Goal: Transaction & Acquisition: Purchase product/service

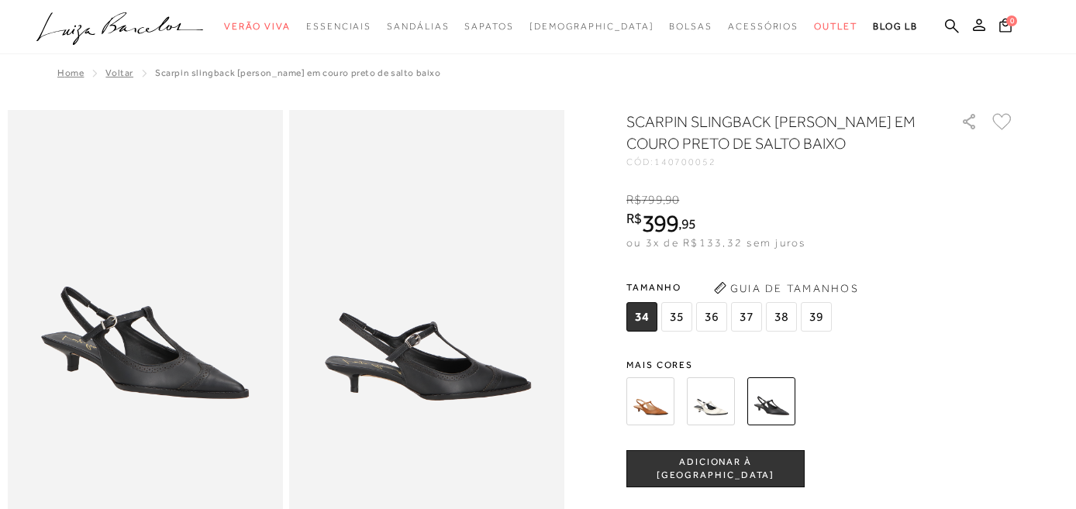
click at [663, 409] on img at bounding box center [650, 401] width 48 height 48
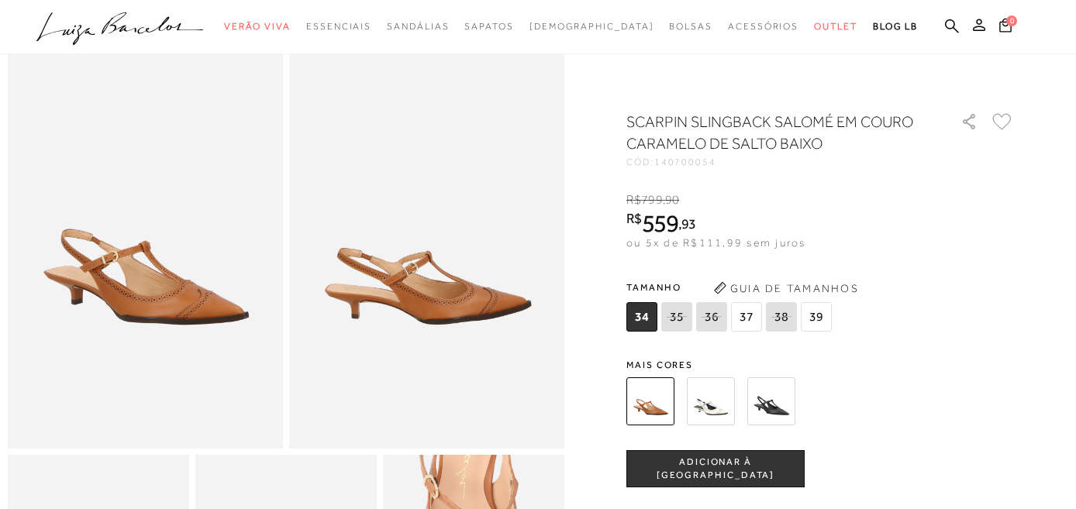
scroll to position [77, 0]
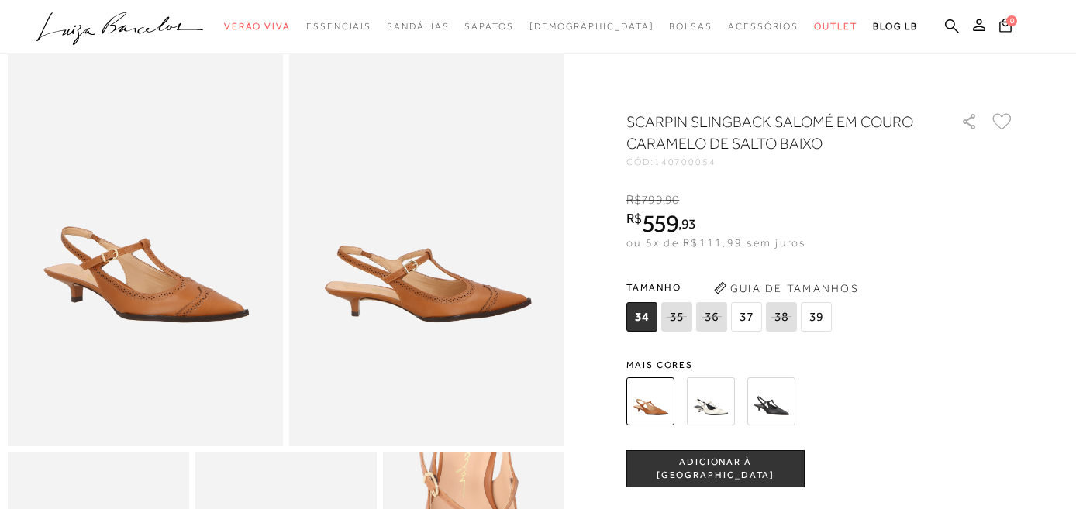
click at [742, 319] on span "37" at bounding box center [746, 316] width 31 height 29
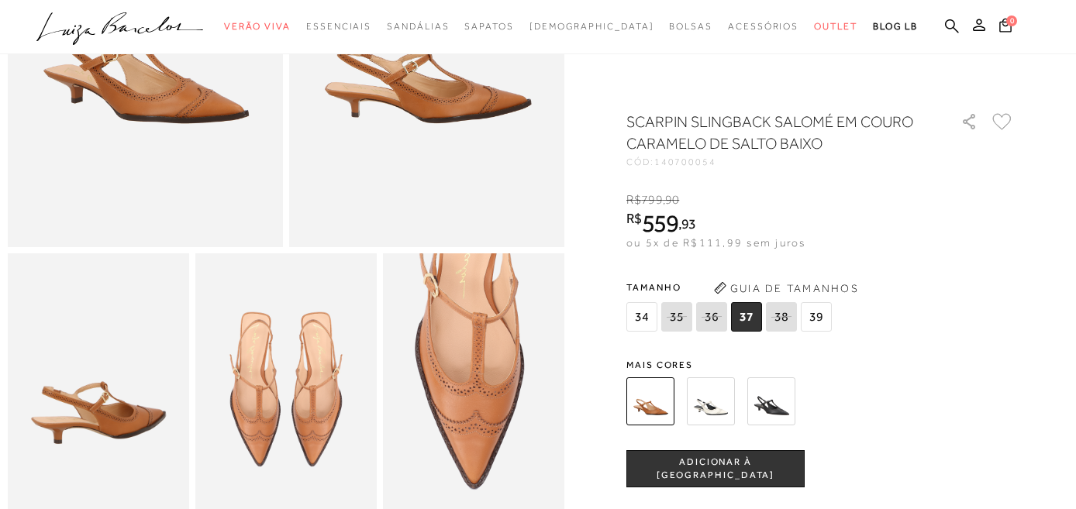
scroll to position [289, 0]
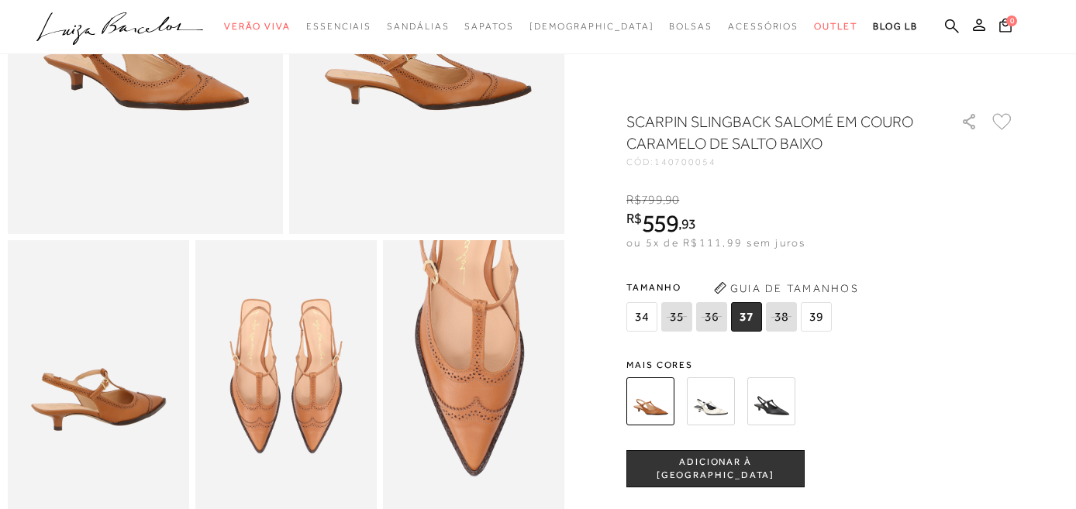
click at [757, 406] on img at bounding box center [771, 401] width 48 height 48
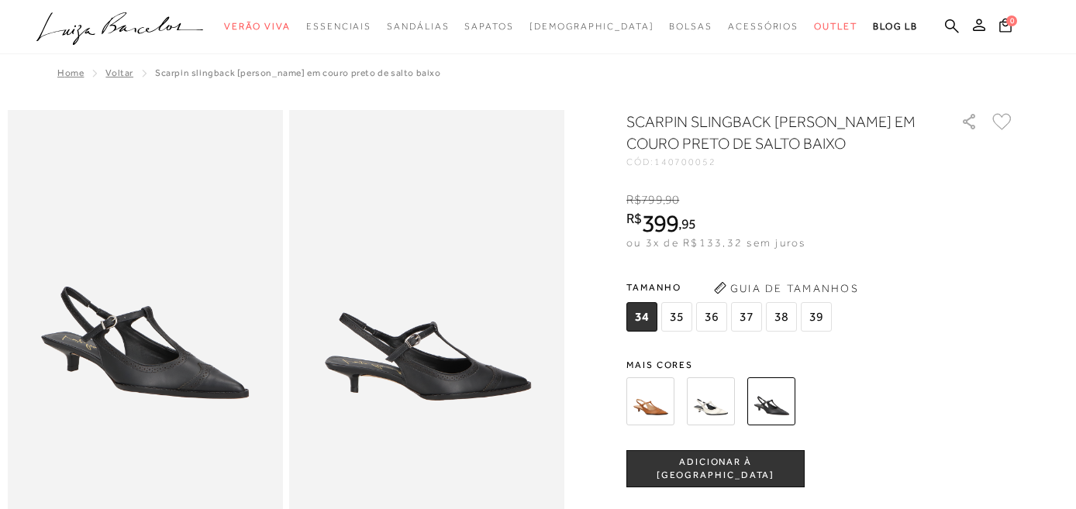
click at [715, 405] on img at bounding box center [711, 401] width 48 height 48
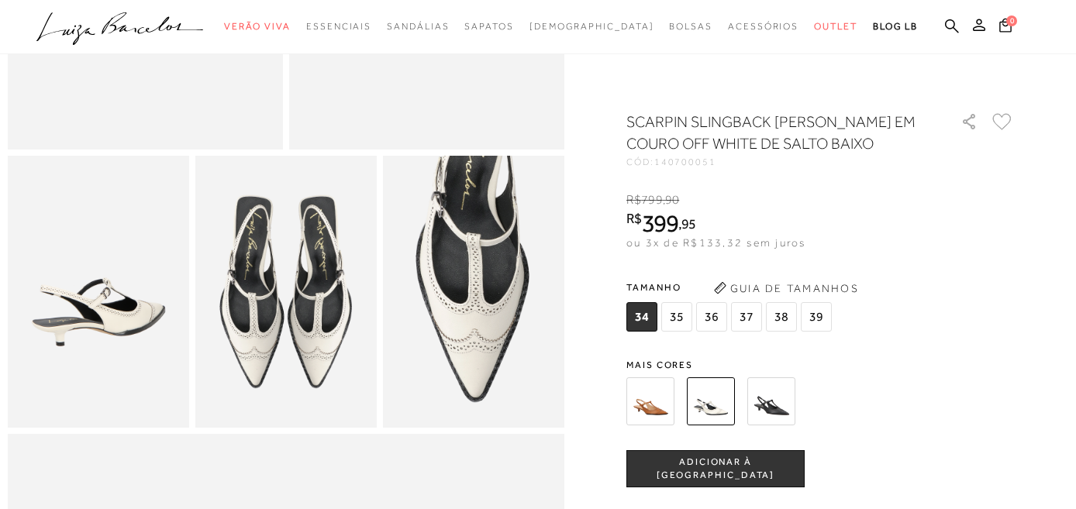
scroll to position [376, 0]
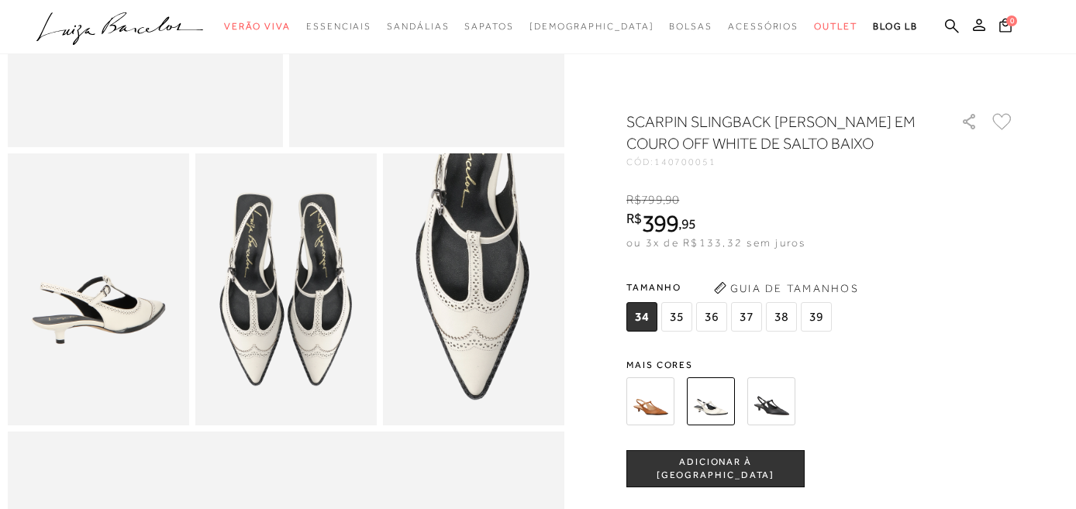
click at [764, 415] on img at bounding box center [771, 401] width 48 height 48
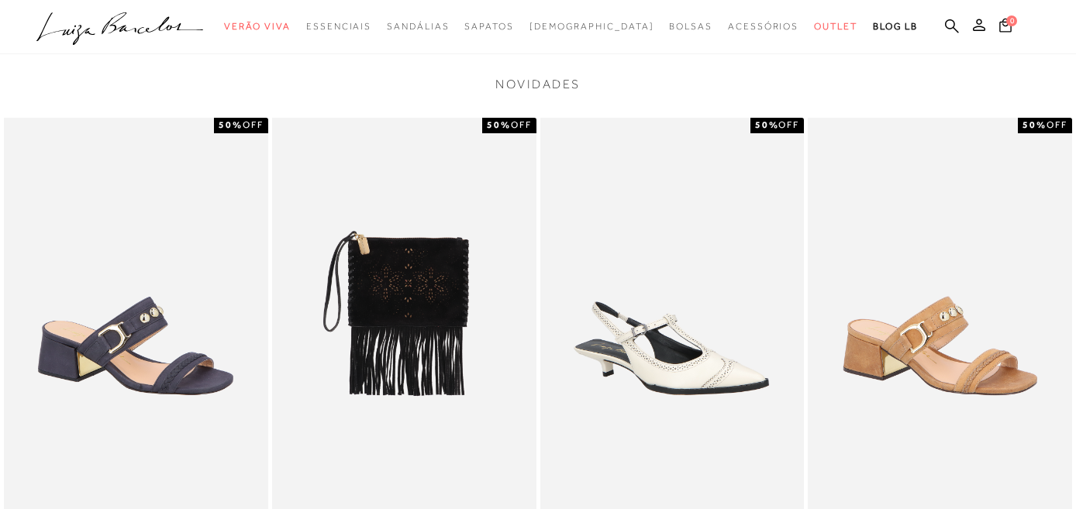
scroll to position [1790, 0]
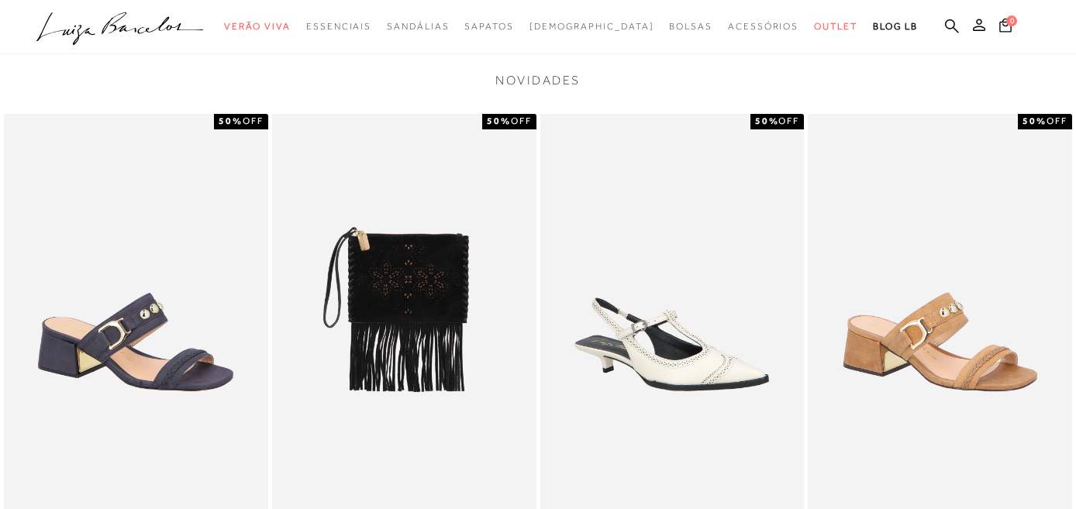
click at [741, 390] on img at bounding box center [672, 312] width 264 height 396
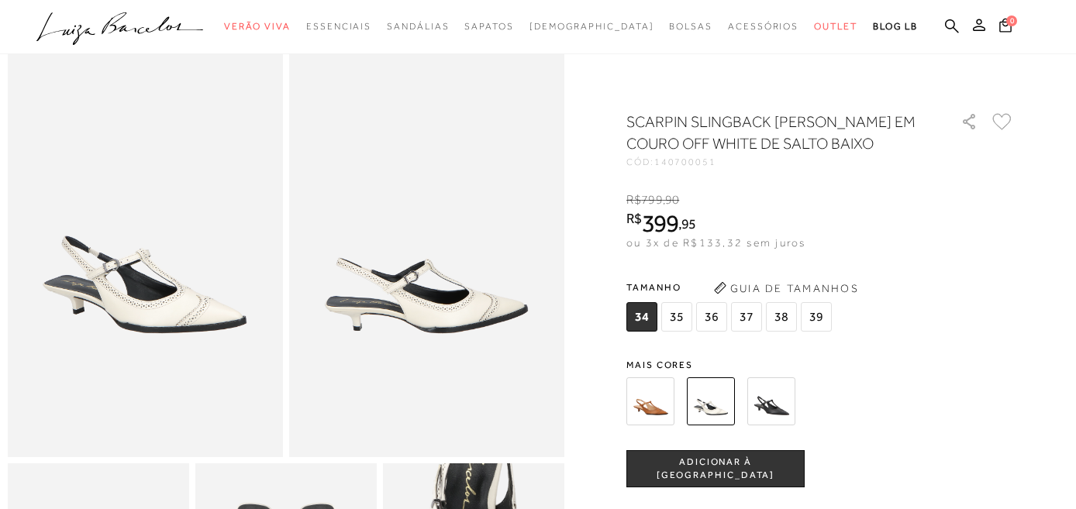
scroll to position [70, 0]
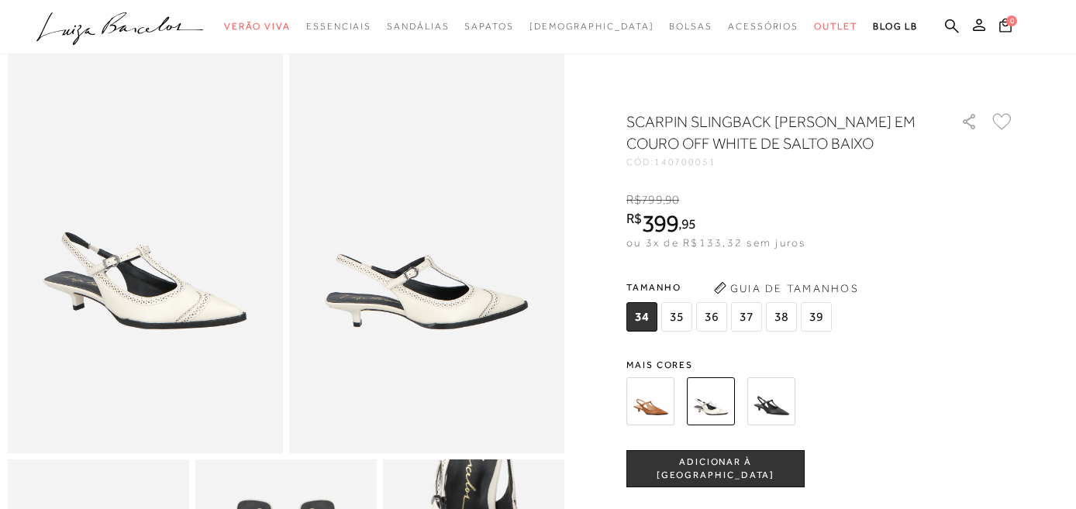
click at [777, 390] on img at bounding box center [771, 401] width 48 height 48
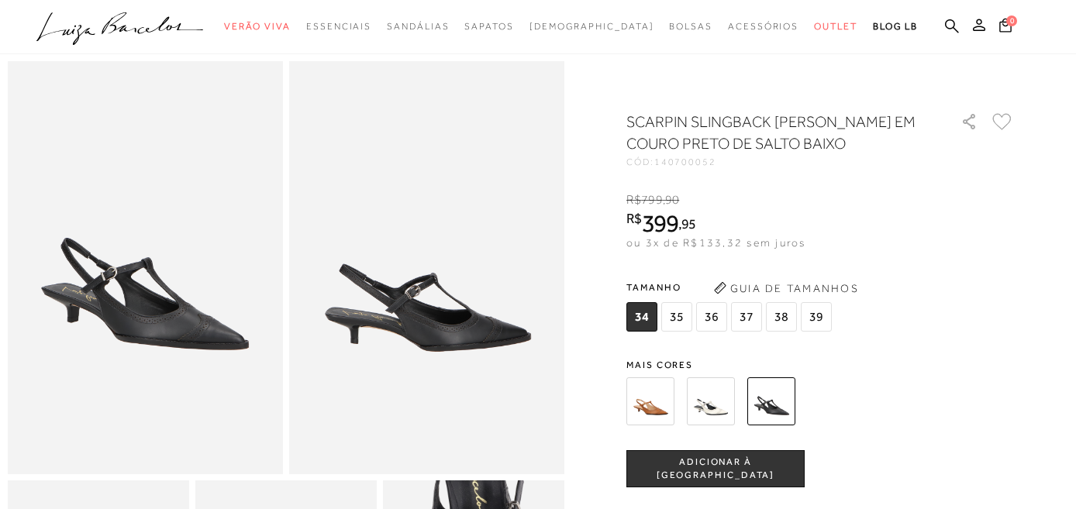
scroll to position [50, 0]
click at [778, 319] on span "38" at bounding box center [781, 316] width 31 height 29
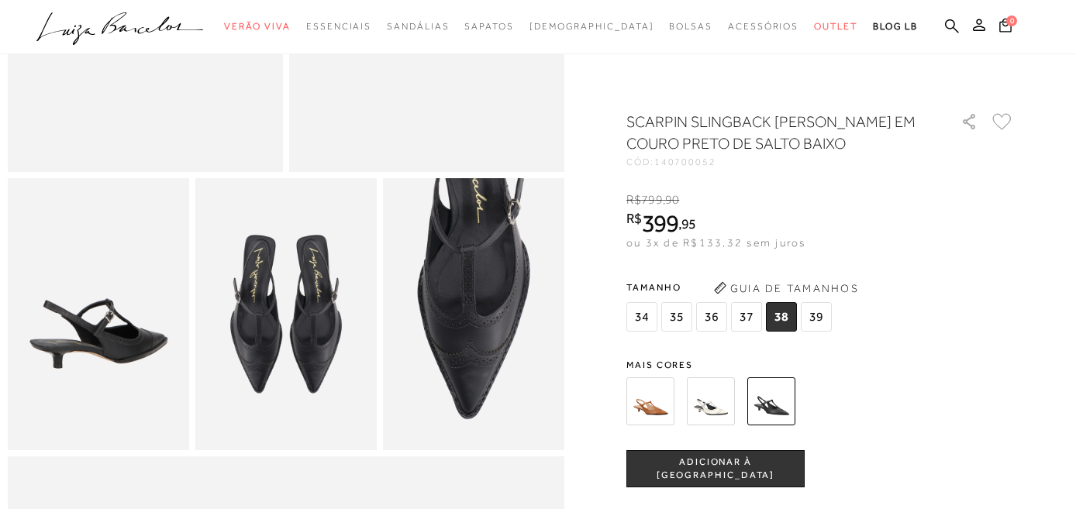
scroll to position [520, 0]
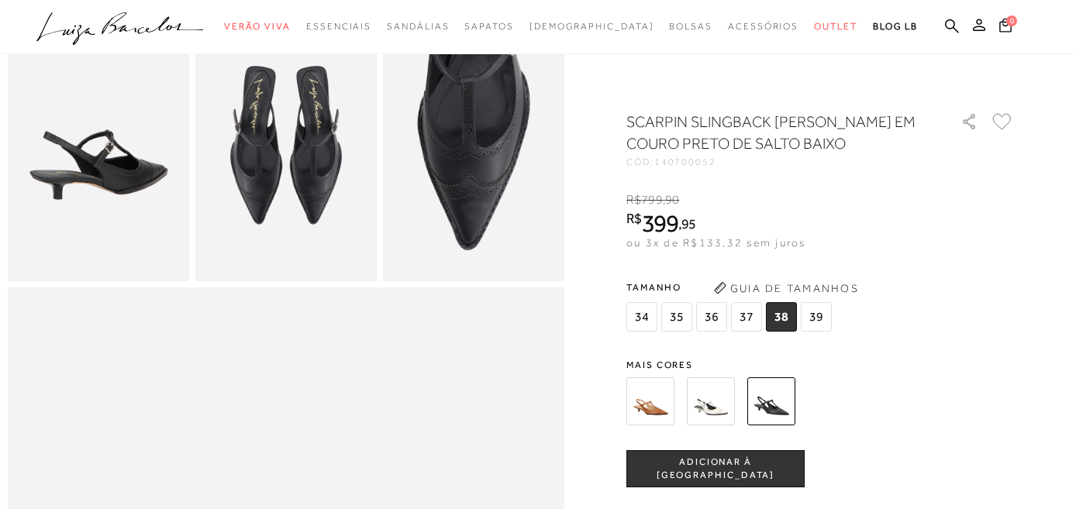
click at [795, 293] on button "Guia de Tamanhos" at bounding box center [785, 288] width 155 height 25
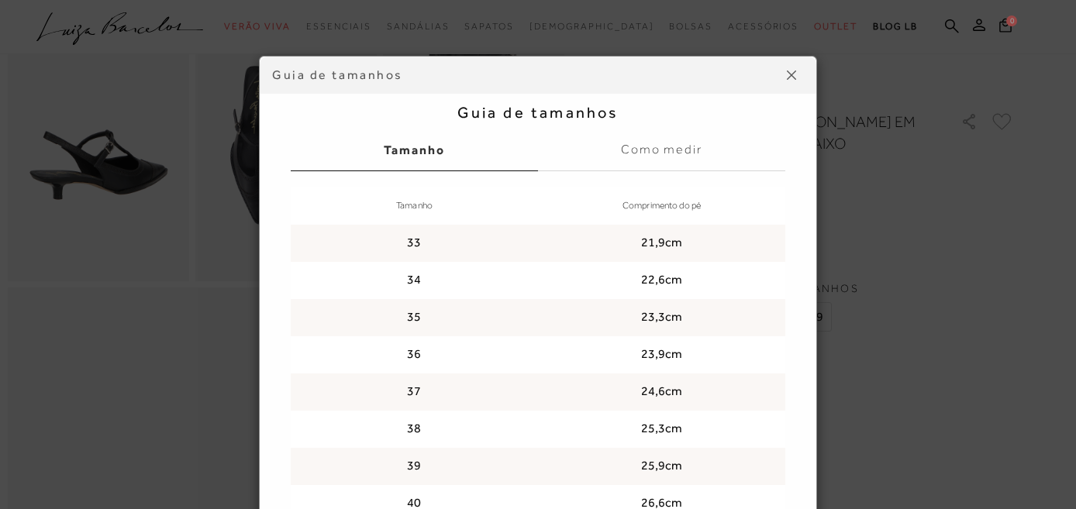
click at [994, 399] on div "Guia de tamanhos Guia de tamanhos [GEOGRAPHIC_DATA] Como medir Tamanho Comprime…" at bounding box center [538, 254] width 1076 height 509
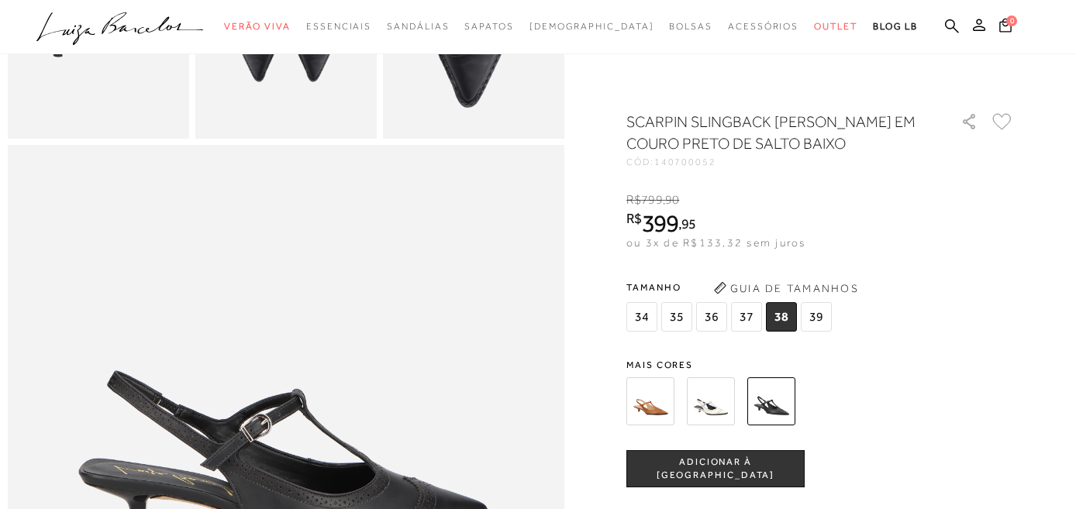
scroll to position [872, 0]
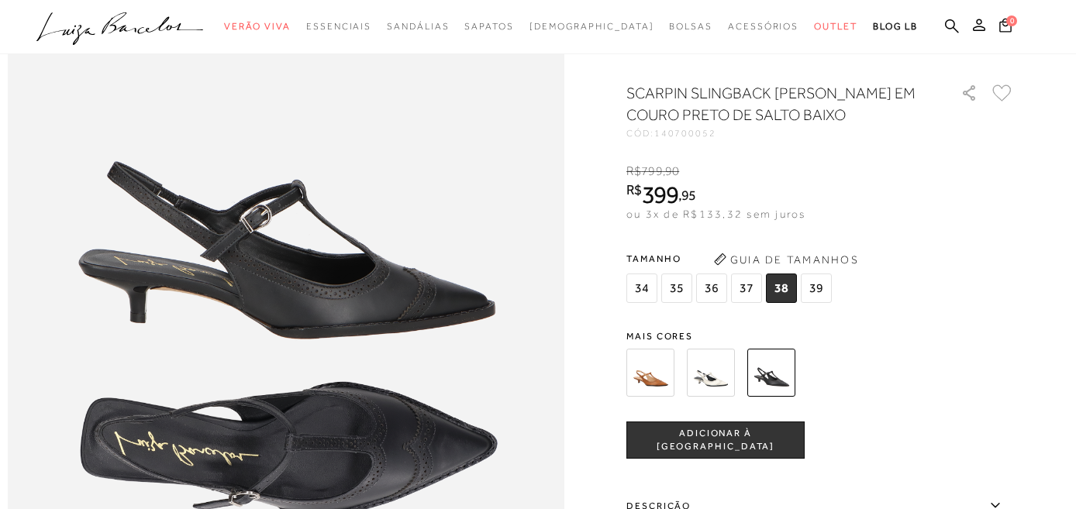
click at [777, 443] on button "ADICIONAR À [GEOGRAPHIC_DATA]" at bounding box center [715, 440] width 178 height 37
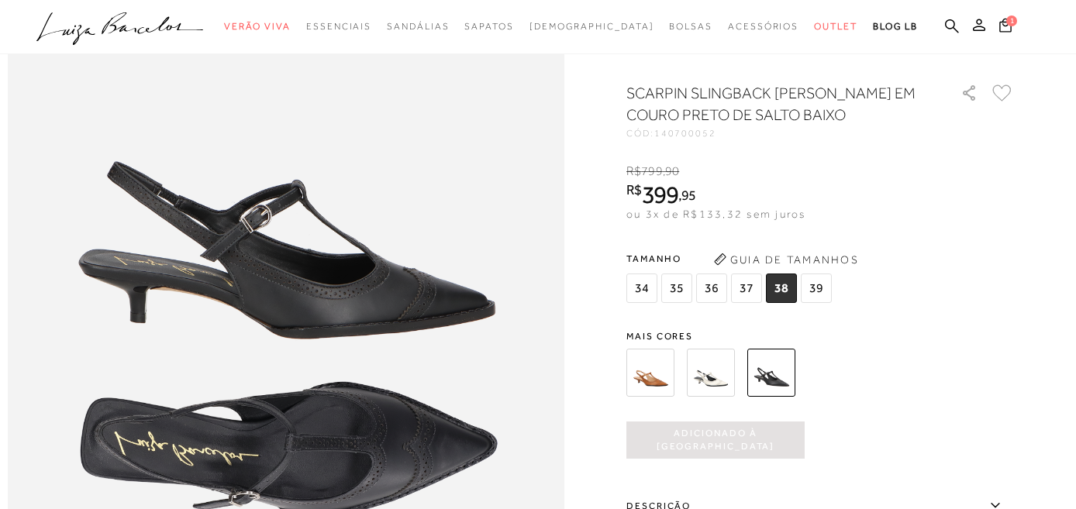
scroll to position [0, 0]
click at [656, 379] on img at bounding box center [650, 373] width 48 height 48
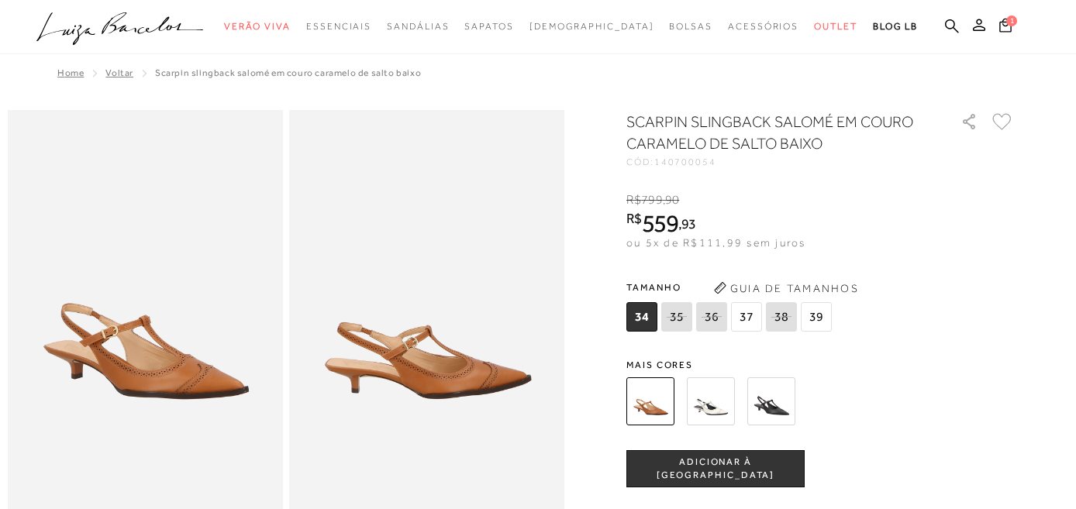
click at [748, 319] on span "37" at bounding box center [746, 316] width 31 height 29
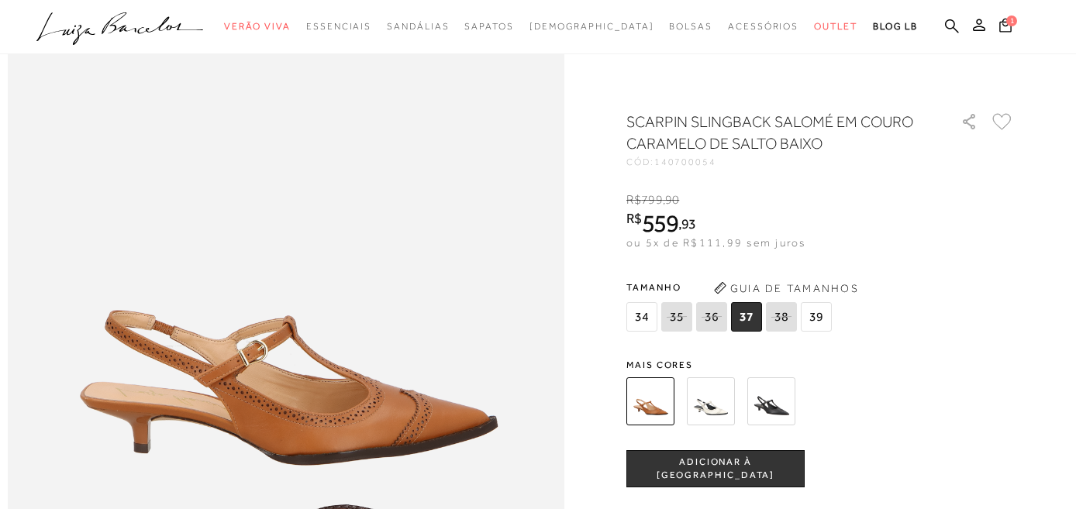
scroll to position [777, 0]
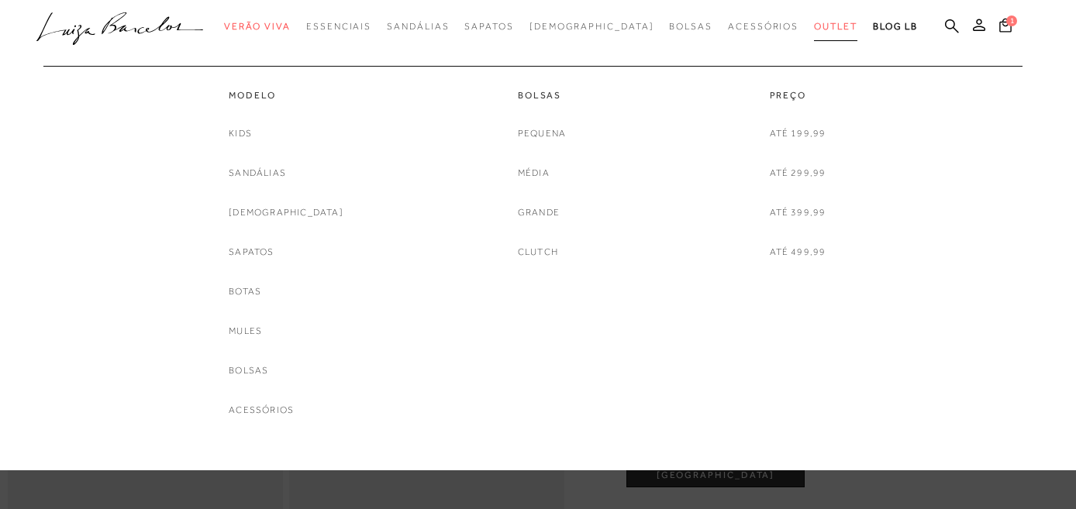
click at [814, 22] on span "Outlet" at bounding box center [835, 26] width 43 height 11
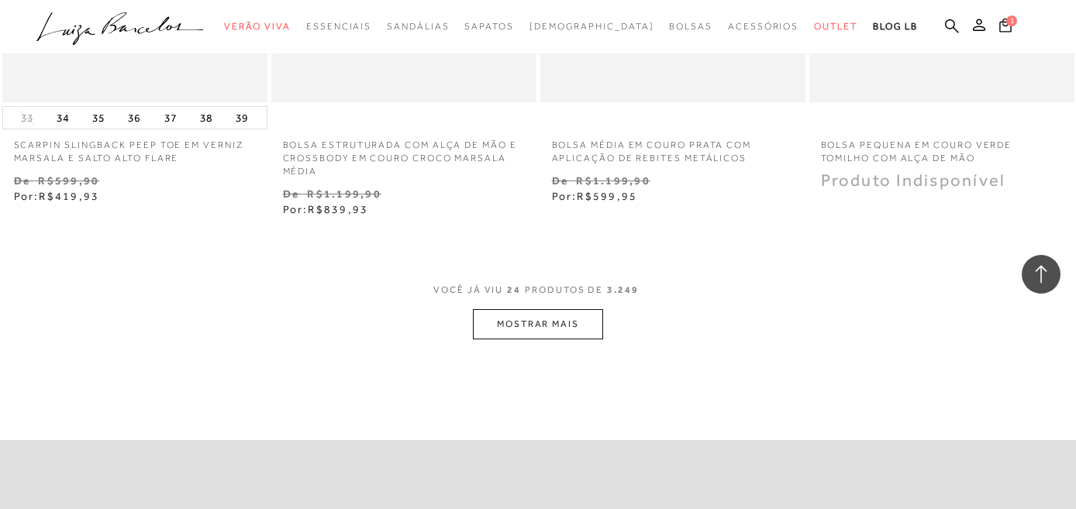
scroll to position [2995, 0]
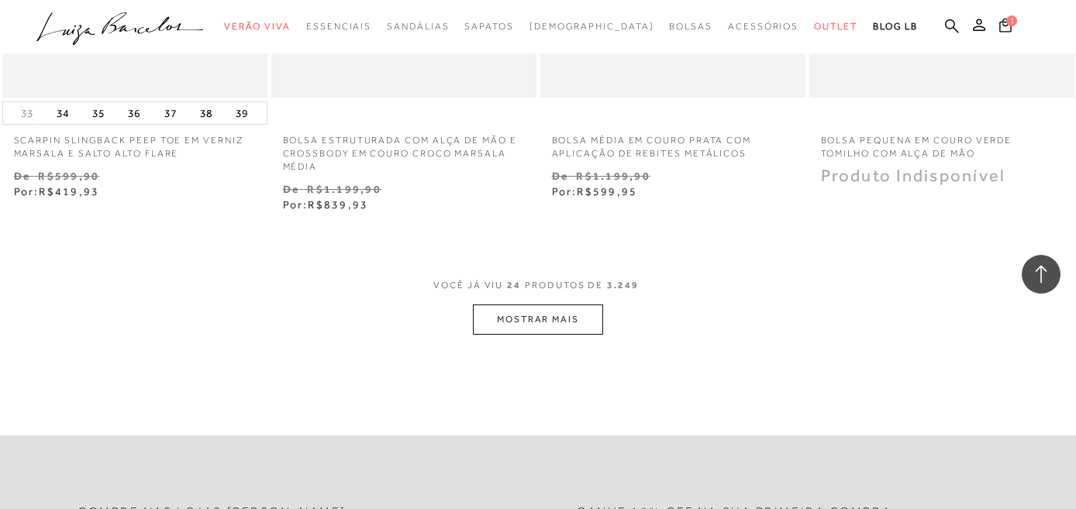
click at [550, 321] on button "MOSTRAR MAIS" at bounding box center [538, 320] width 130 height 30
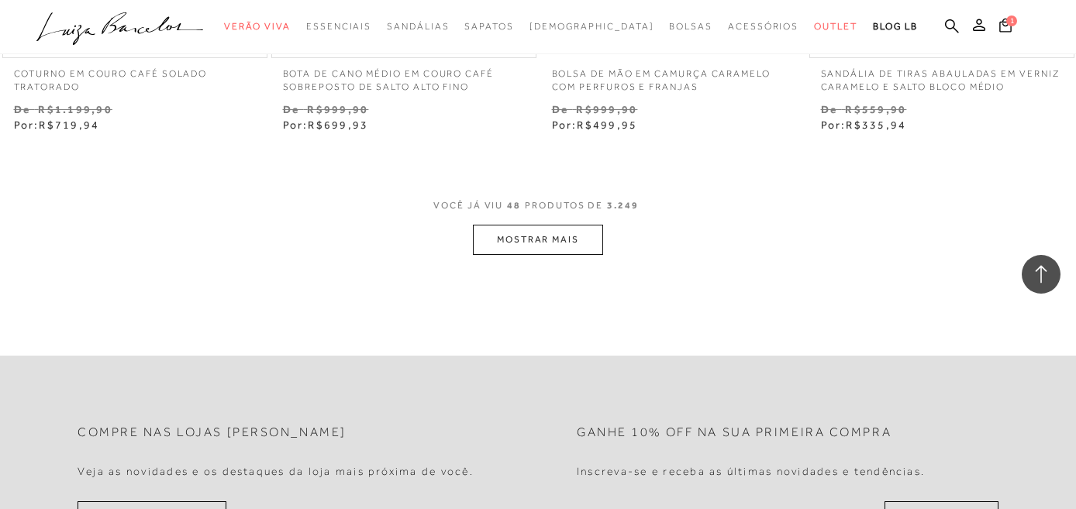
scroll to position [6195, 0]
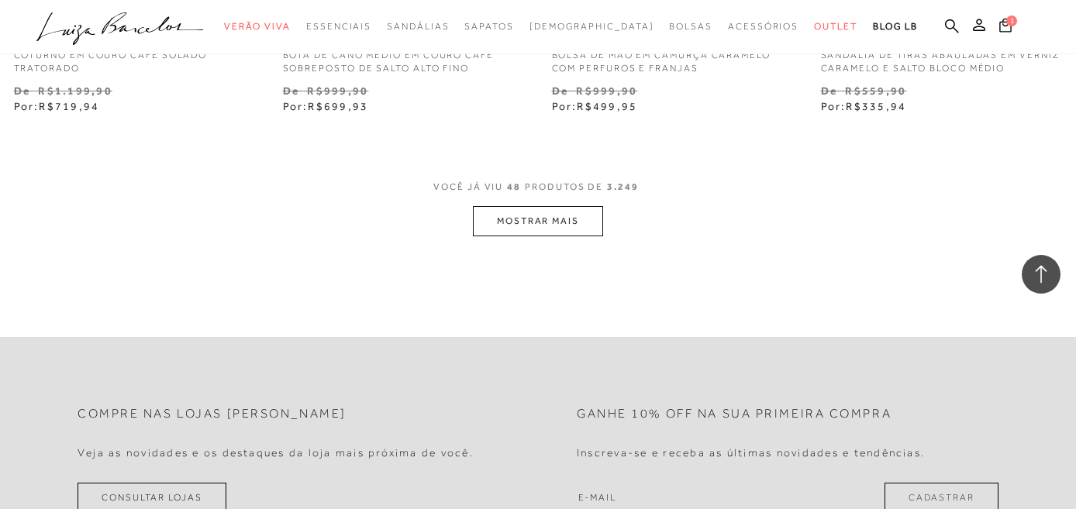
click at [522, 214] on button "MOSTRAR MAIS" at bounding box center [538, 221] width 130 height 30
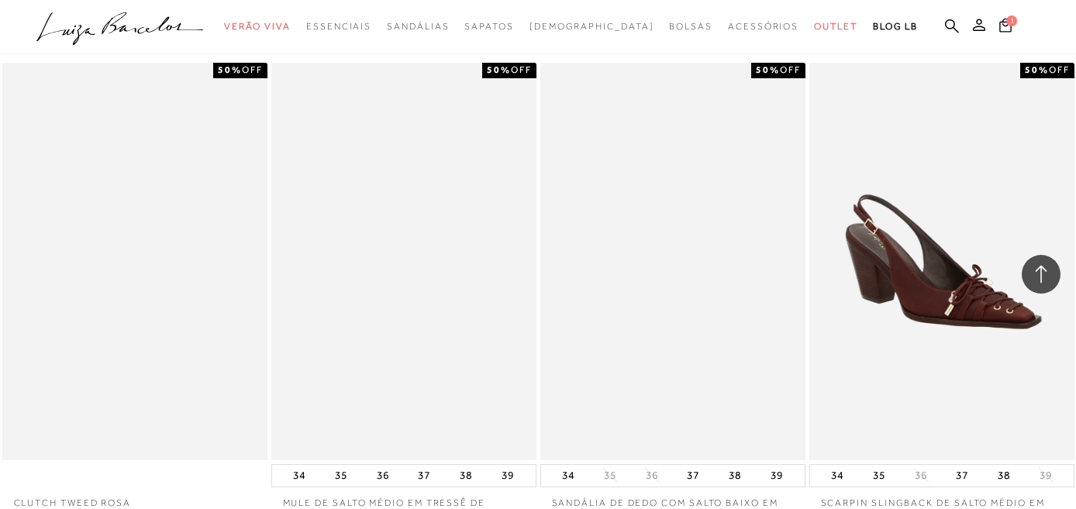
scroll to position [7830, 0]
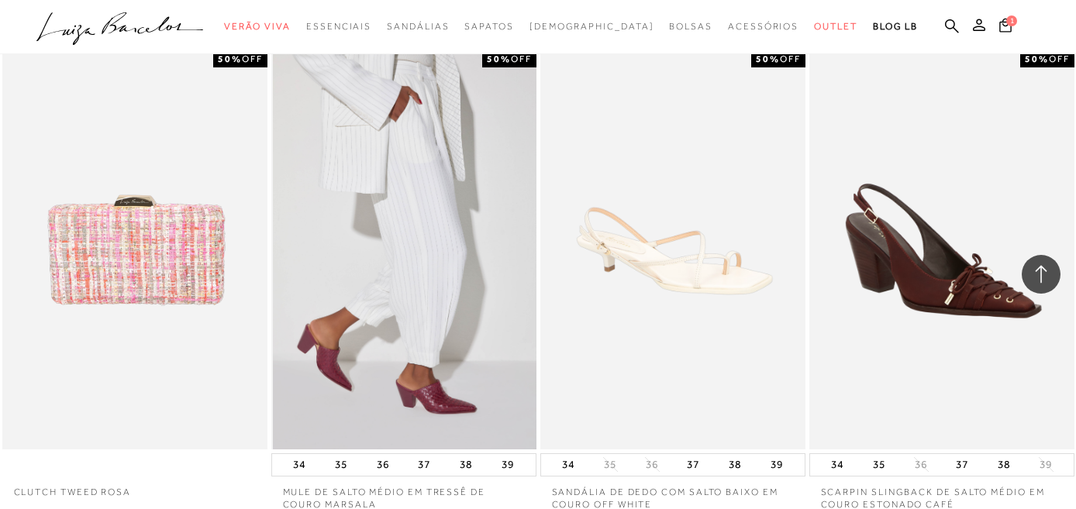
click at [426, 363] on img at bounding box center [405, 251] width 264 height 398
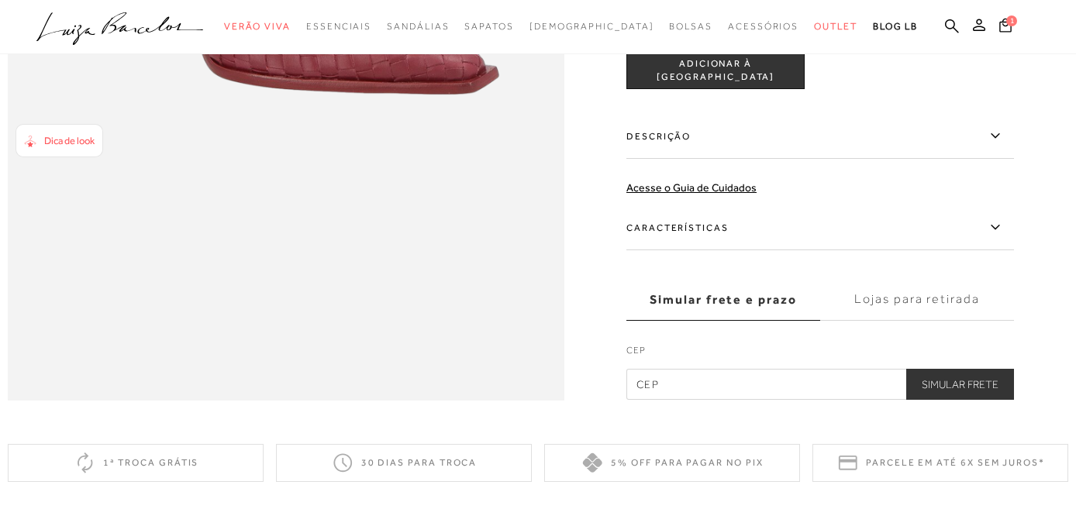
scroll to position [1243, 0]
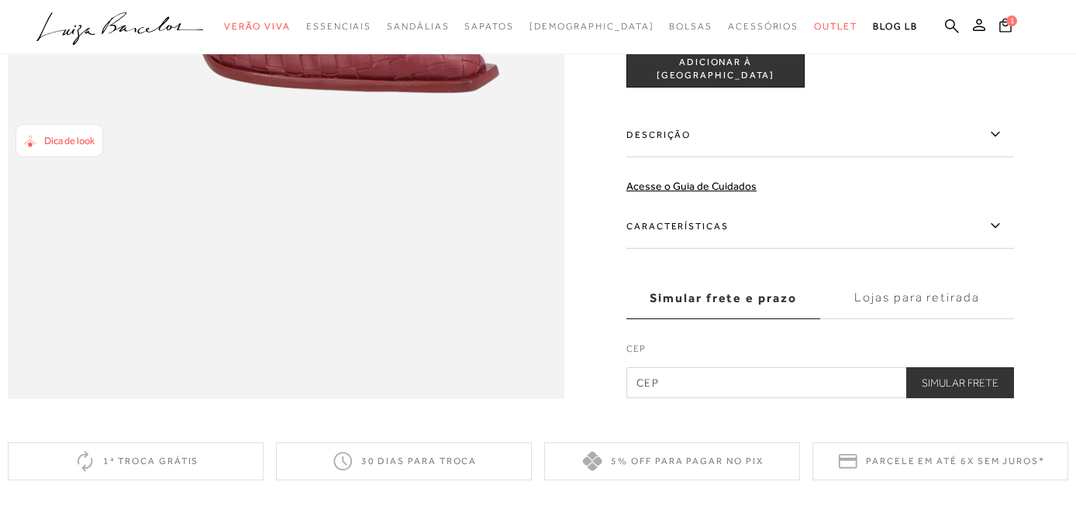
click at [688, 234] on label "Características" at bounding box center [820, 226] width 388 height 45
click at [0, 0] on input "Características" at bounding box center [0, 0] width 0 height 0
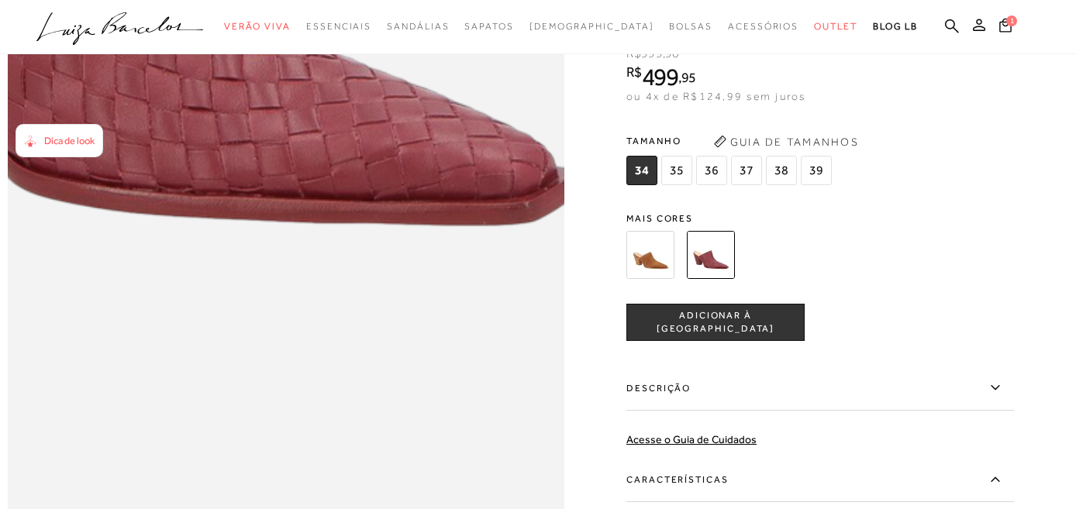
scroll to position [894, 0]
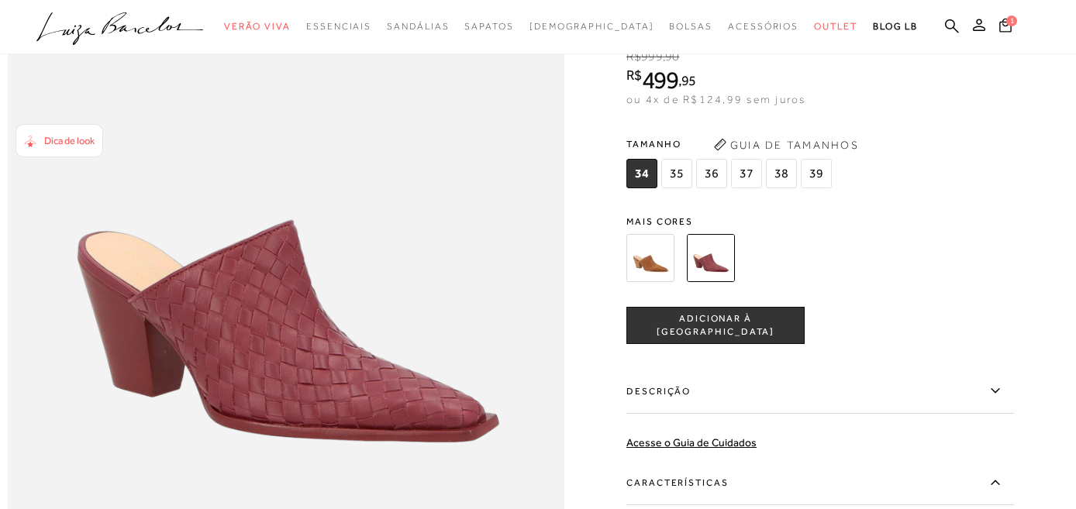
click at [642, 270] on img at bounding box center [650, 258] width 48 height 48
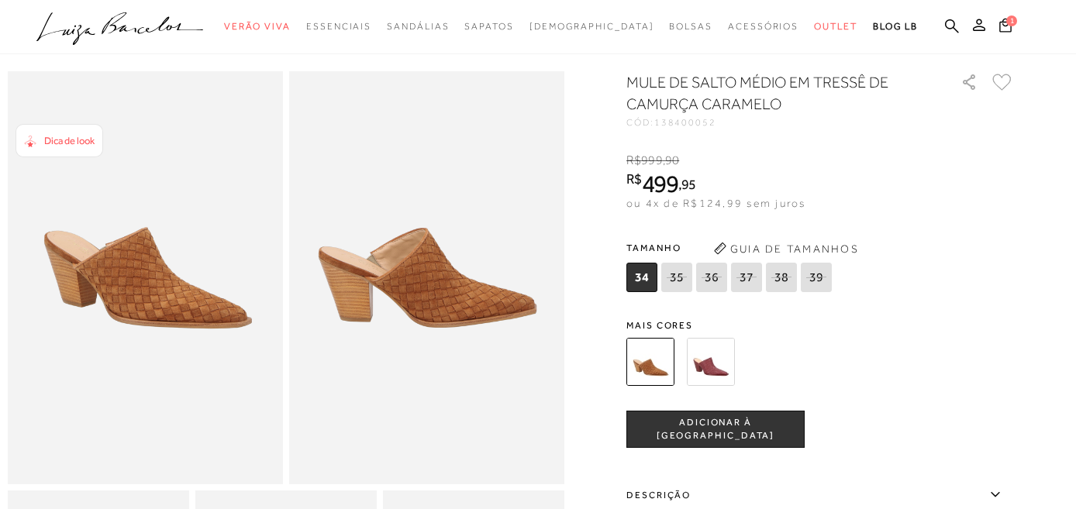
scroll to position [40, 0]
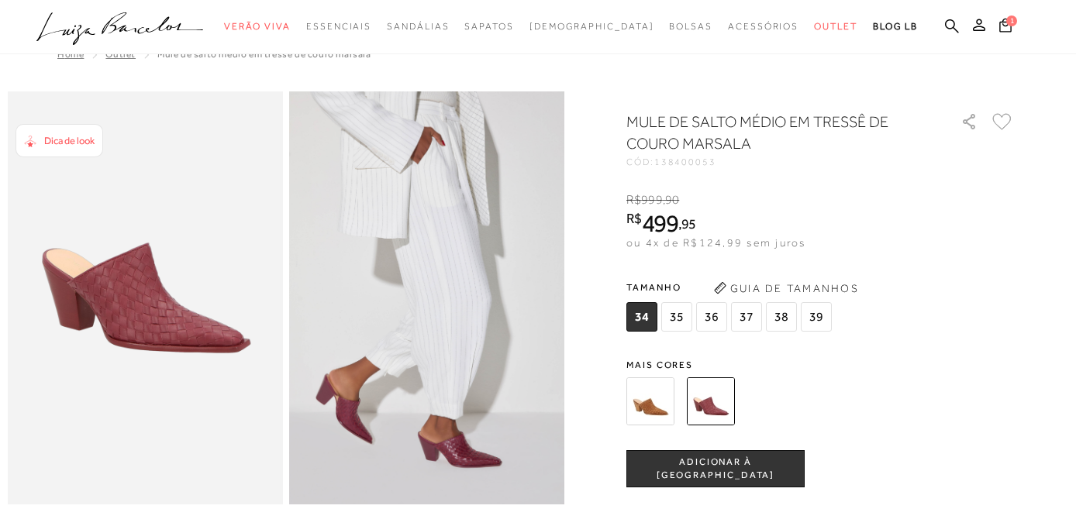
scroll to position [19, 0]
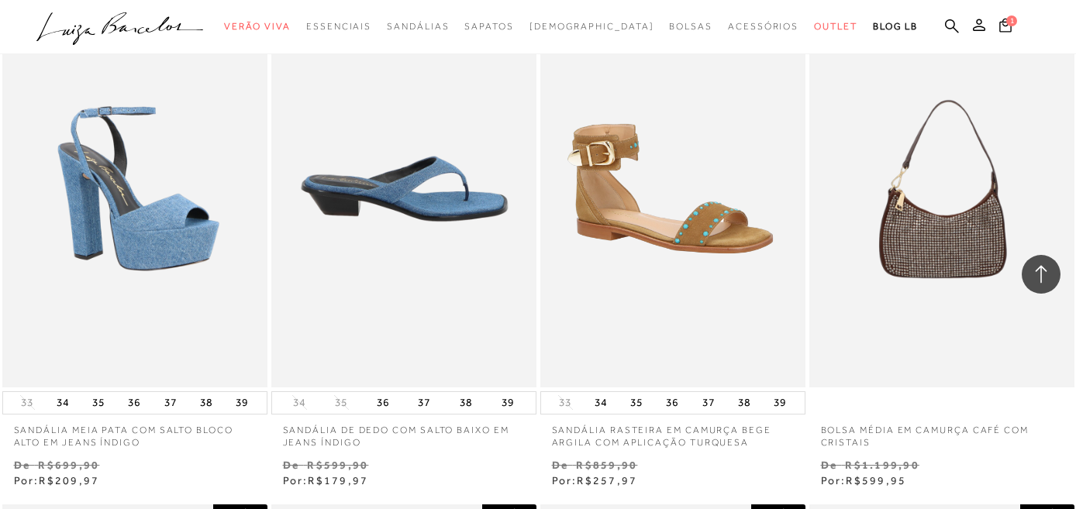
scroll to position [8403, 0]
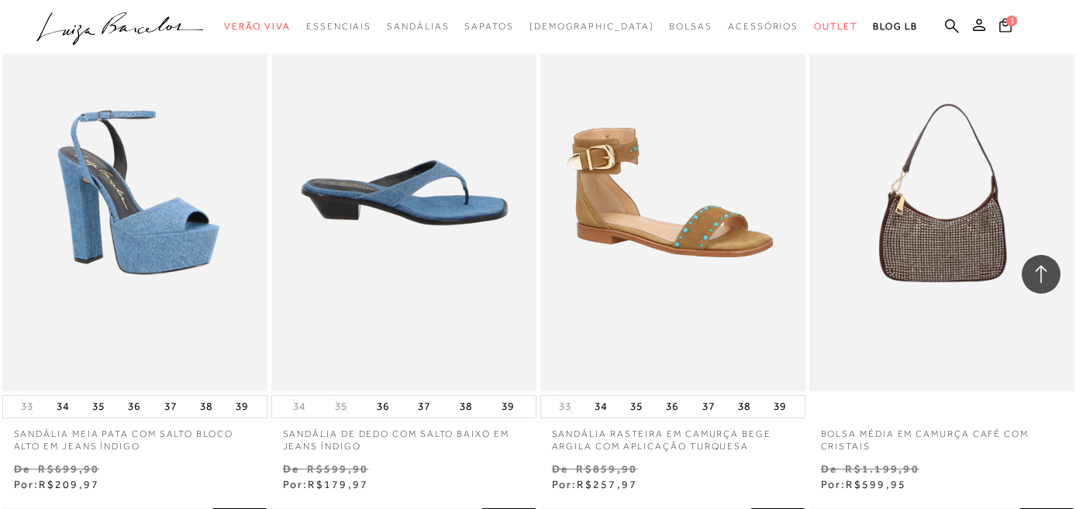
click at [460, 219] on img at bounding box center [405, 193] width 264 height 398
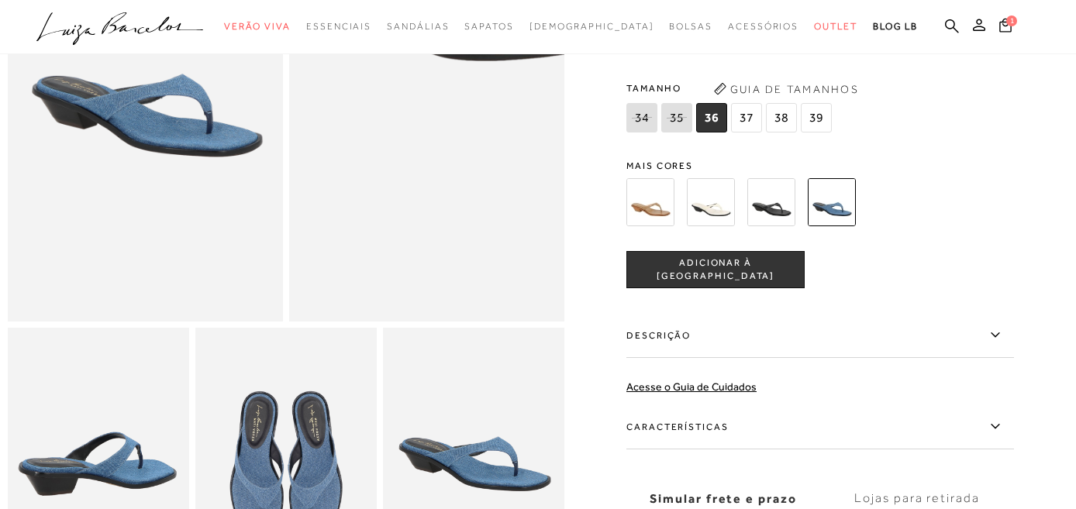
scroll to position [310, 0]
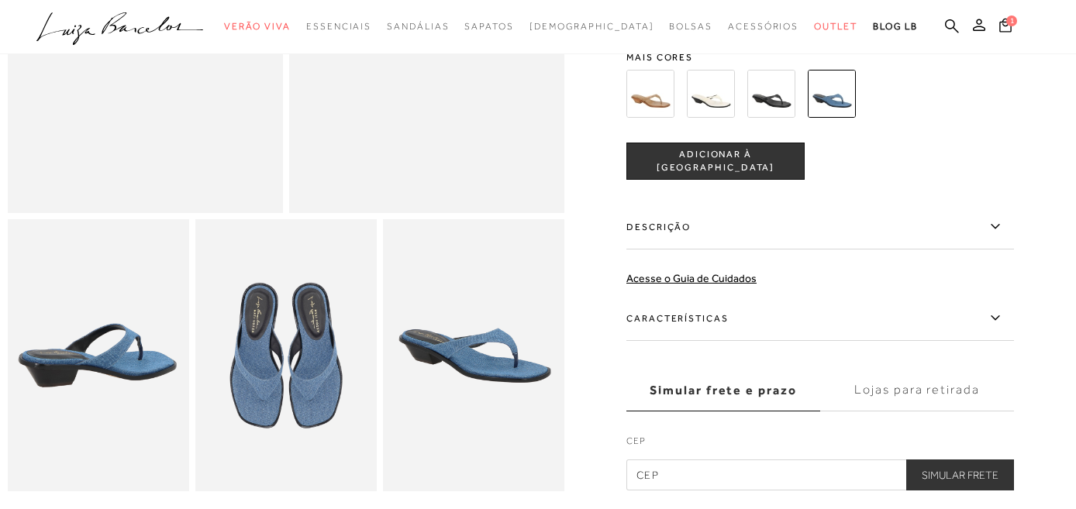
click at [656, 97] on img at bounding box center [650, 94] width 48 height 48
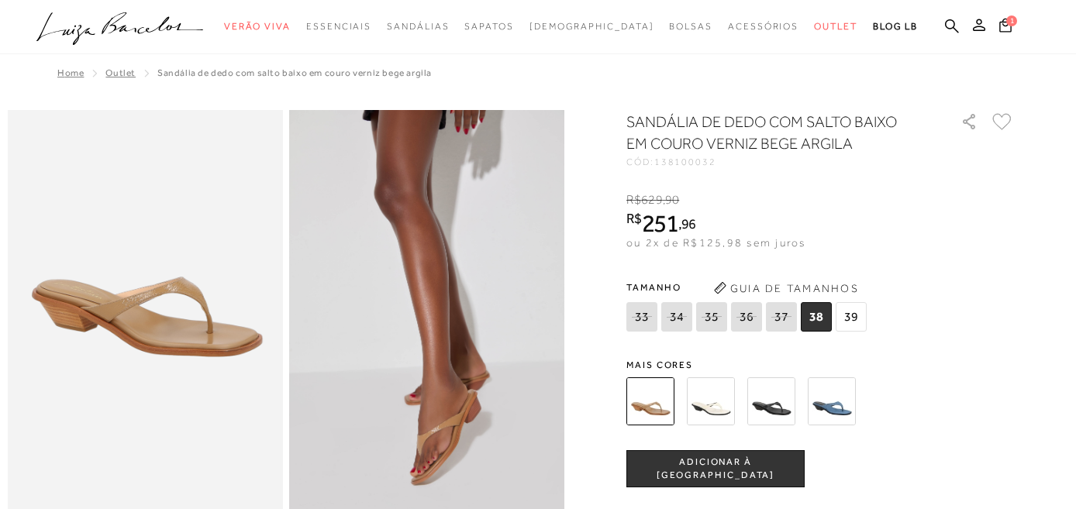
click at [780, 400] on img at bounding box center [771, 401] width 48 height 48
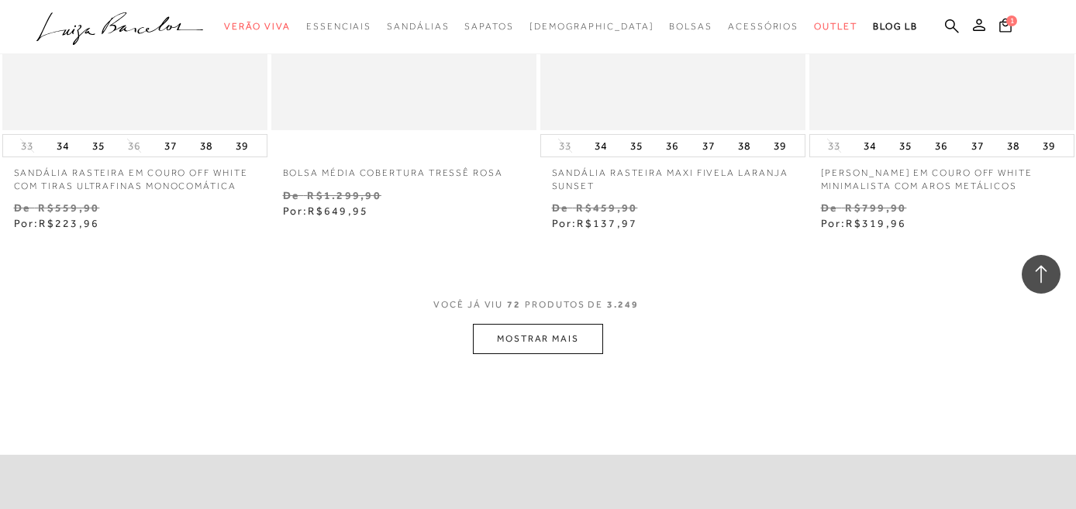
scroll to position [9183, 0]
click at [512, 337] on button "MOSTRAR MAIS" at bounding box center [538, 335] width 130 height 30
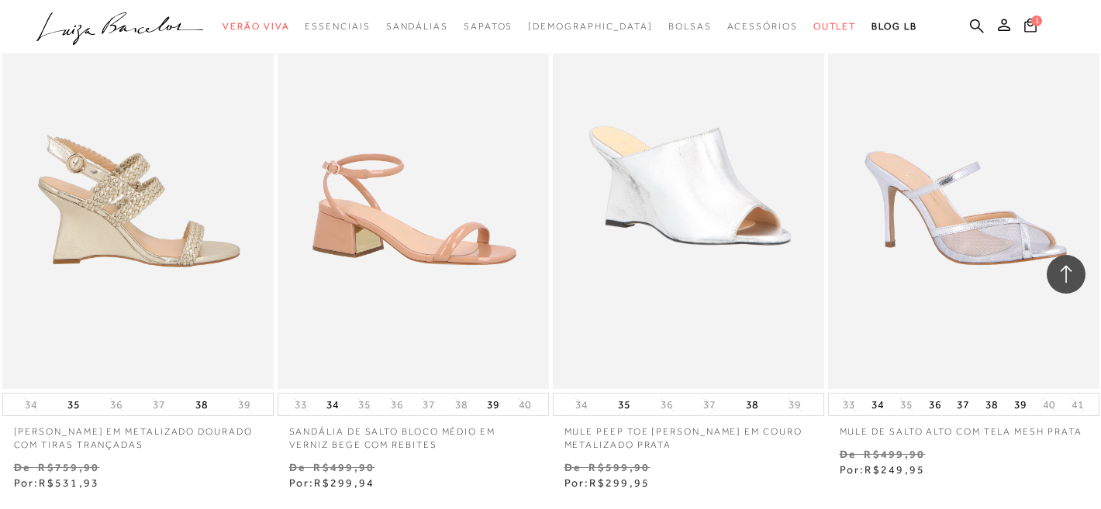
scroll to position [12232, 0]
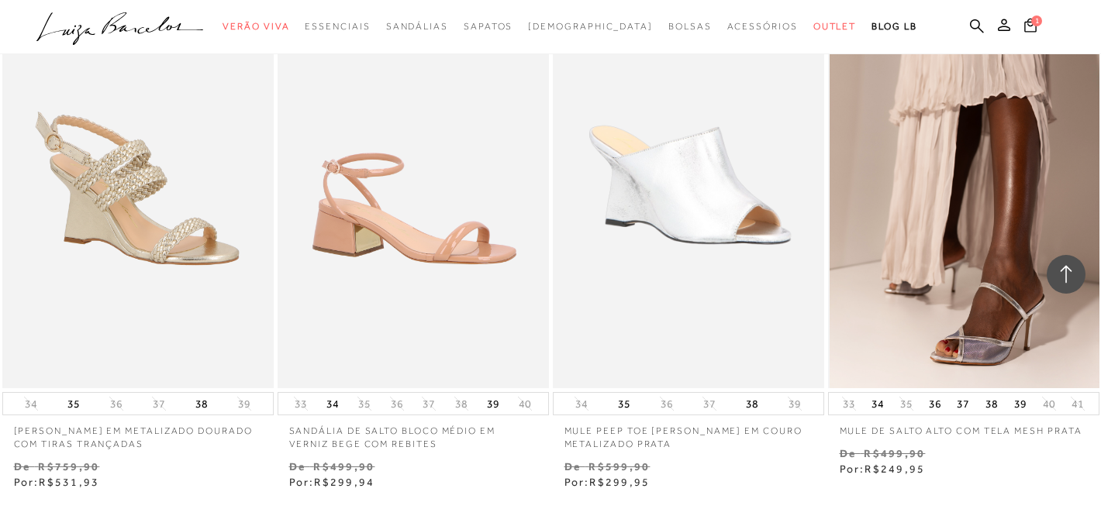
click at [984, 232] on img at bounding box center [964, 184] width 270 height 407
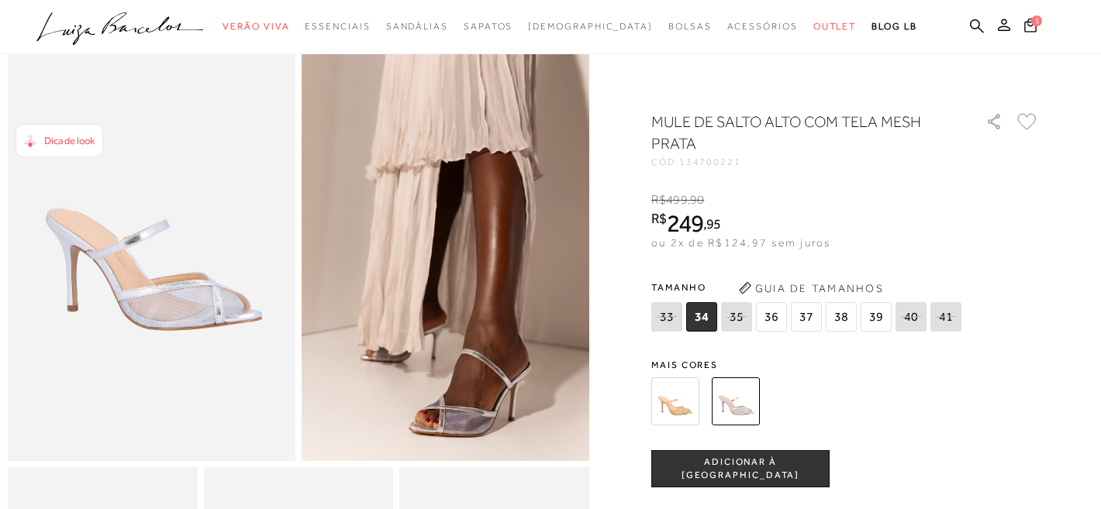
scroll to position [108, 0]
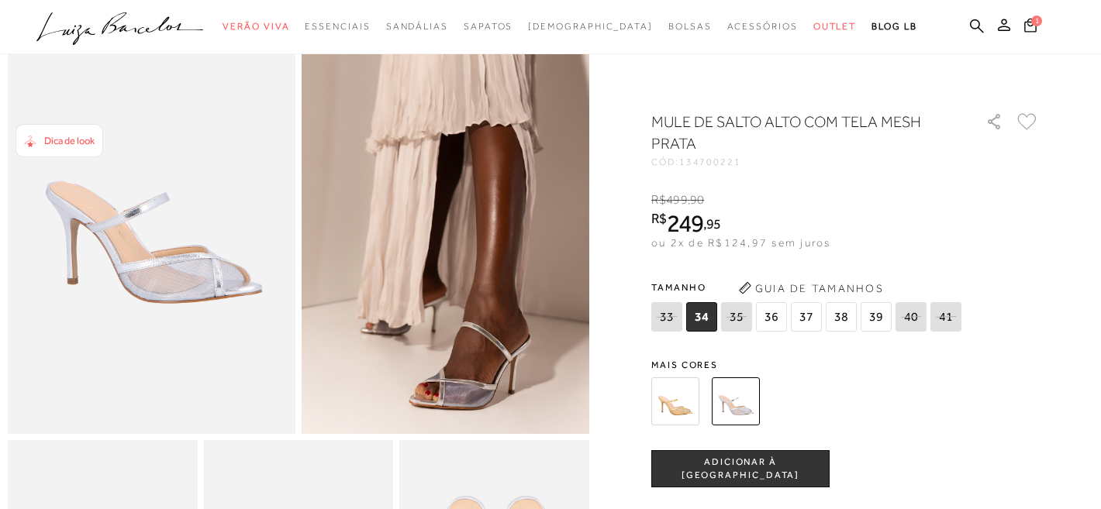
click at [674, 401] on img at bounding box center [675, 401] width 48 height 48
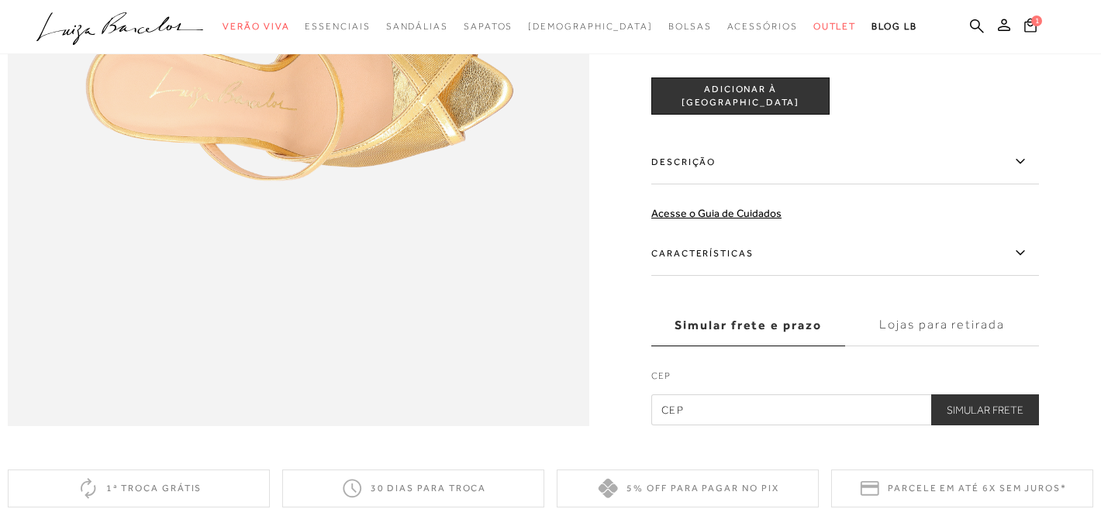
scroll to position [1262, 0]
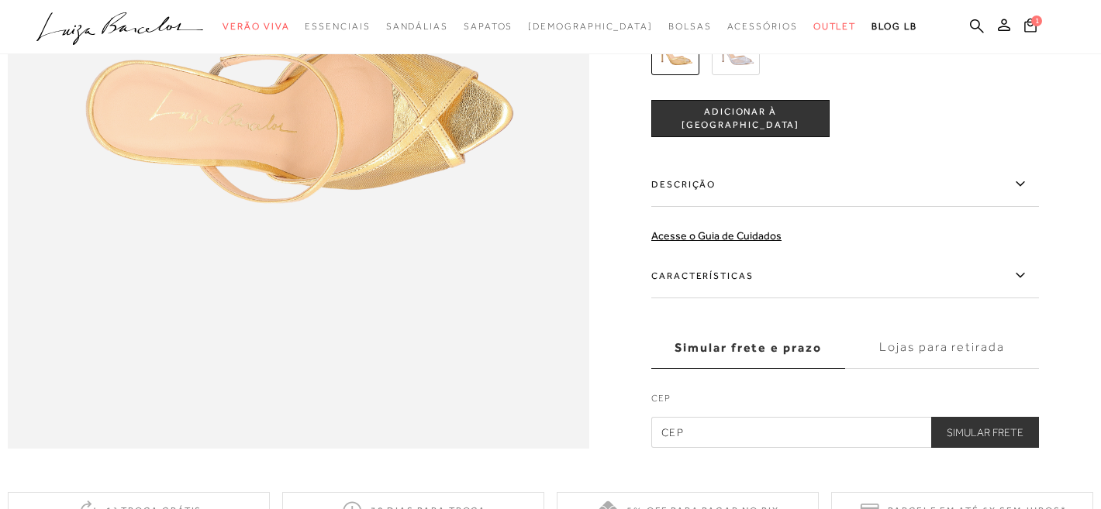
click at [756, 191] on label "Descrição" at bounding box center [845, 184] width 388 height 45
click at [0, 0] on input "Descrição" at bounding box center [0, 0] width 0 height 0
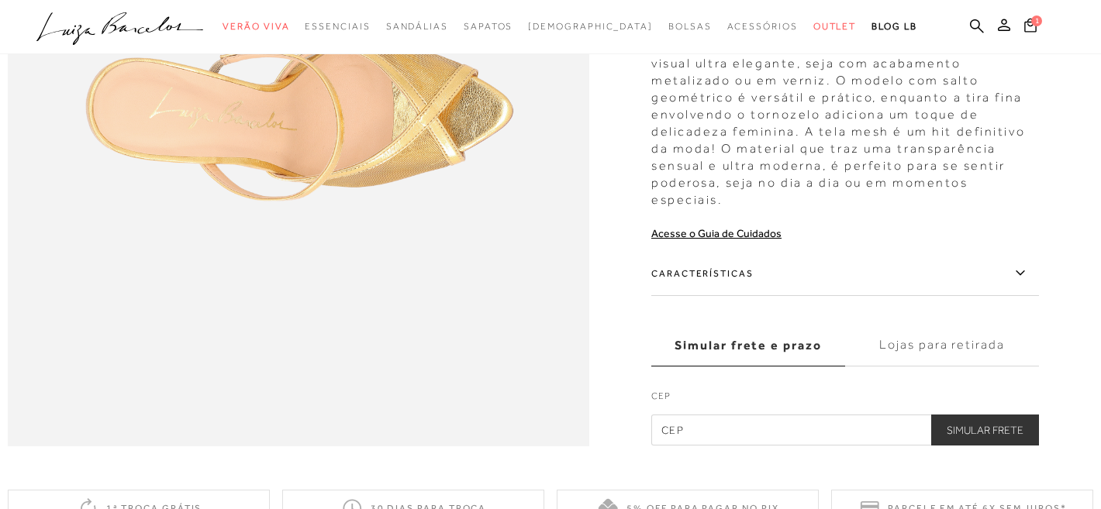
scroll to position [1275, 0]
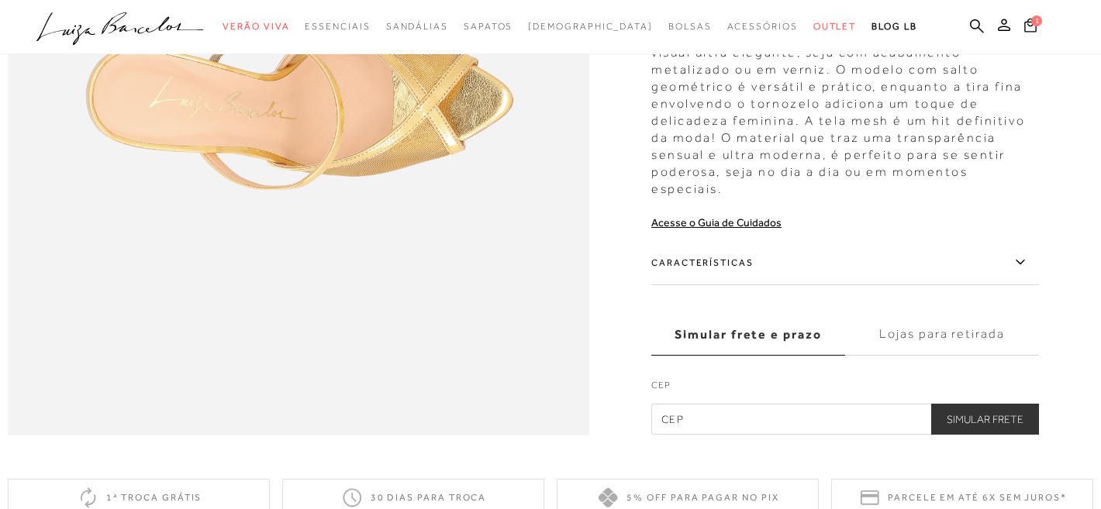
click at [720, 263] on label "Características" at bounding box center [845, 262] width 388 height 45
click at [0, 0] on input "Características" at bounding box center [0, 0] width 0 height 0
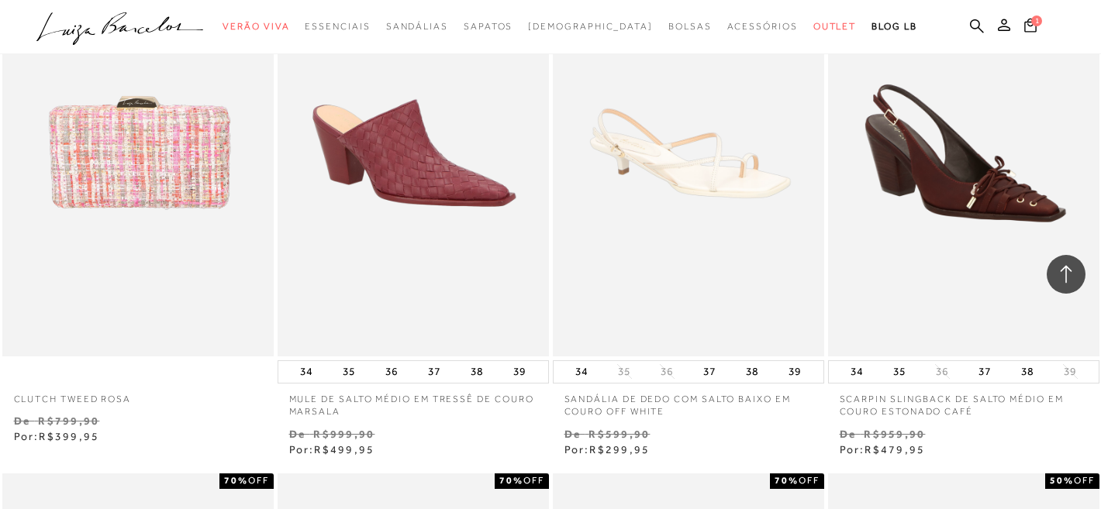
scroll to position [8074, 0]
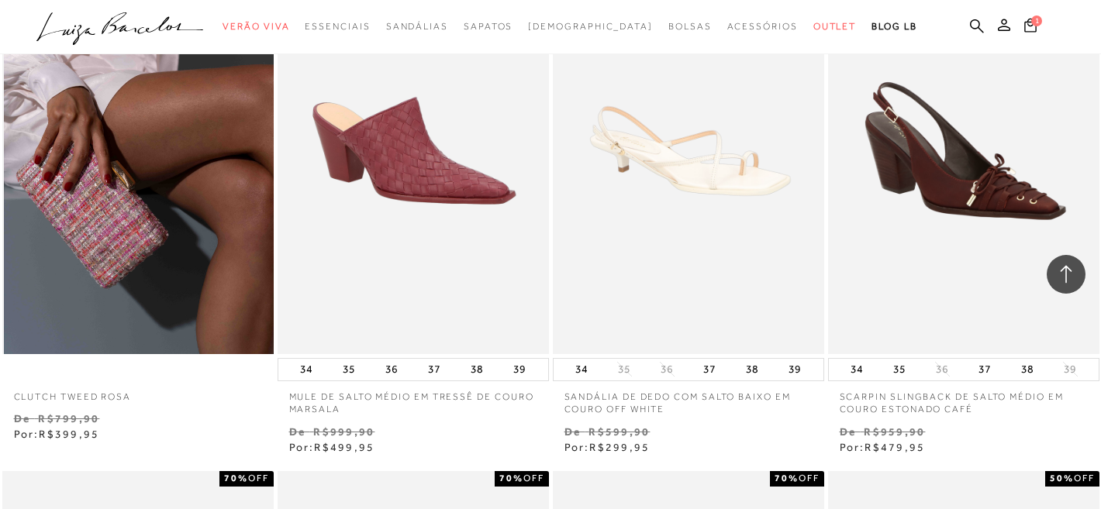
click at [169, 242] on img at bounding box center [139, 150] width 270 height 407
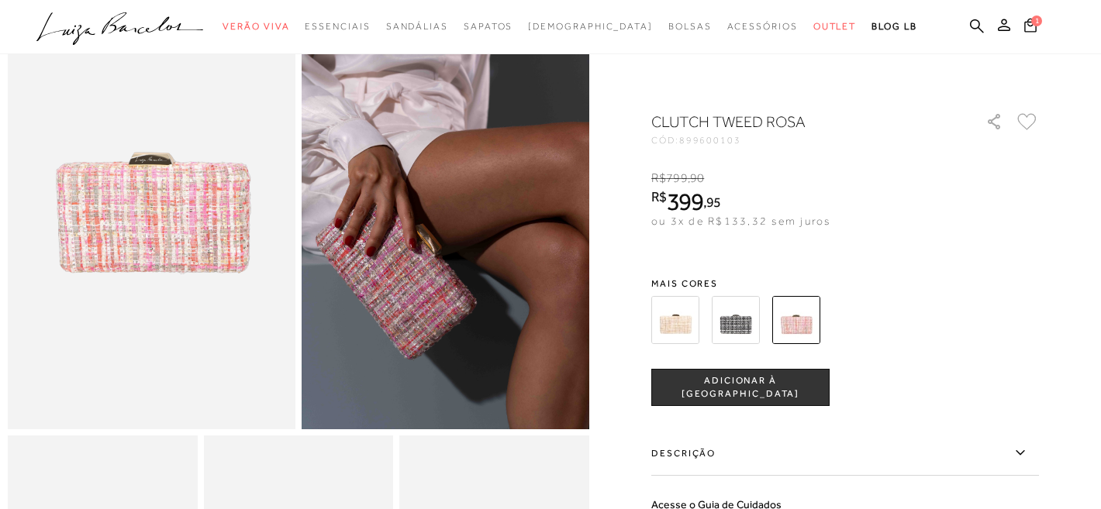
click at [705, 448] on label "Descrição" at bounding box center [845, 453] width 388 height 45
click at [0, 0] on input "Descrição" at bounding box center [0, 0] width 0 height 0
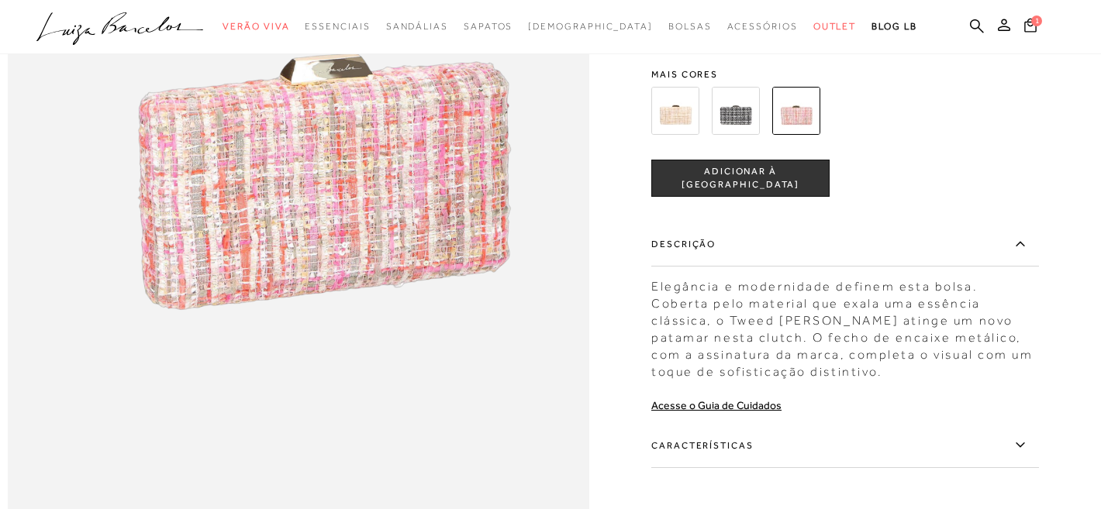
scroll to position [1513, 0]
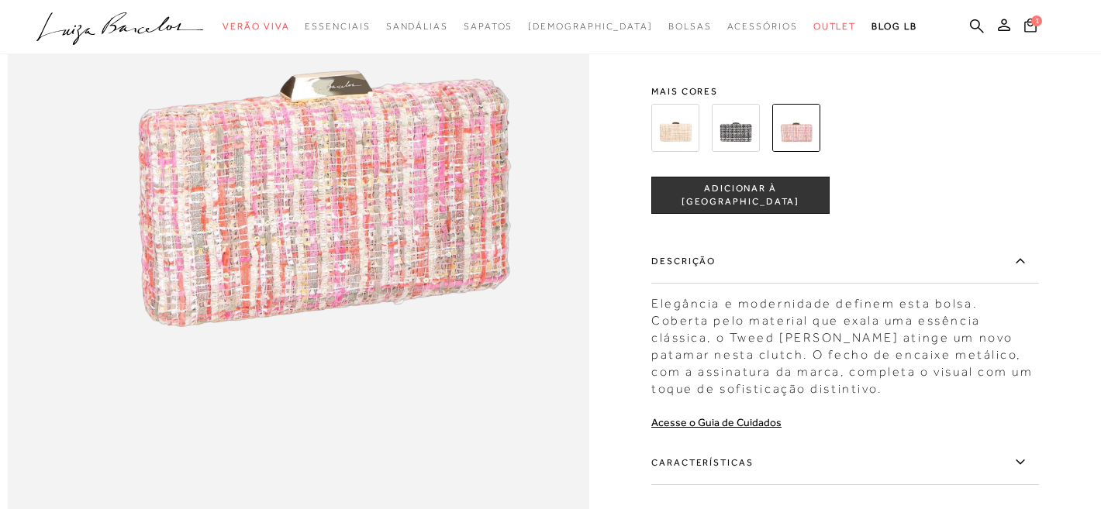
click at [741, 139] on img at bounding box center [735, 128] width 48 height 48
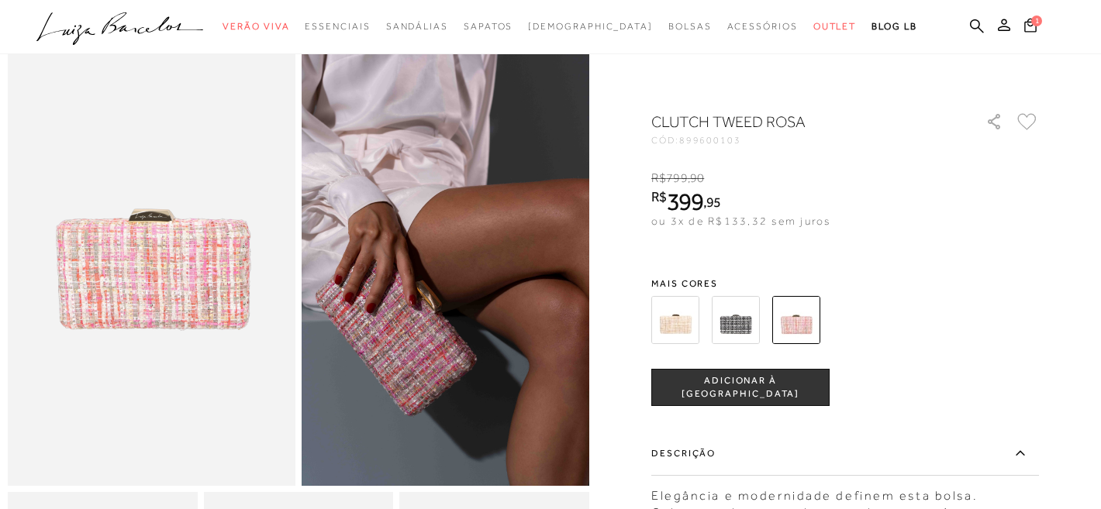
scroll to position [398, 0]
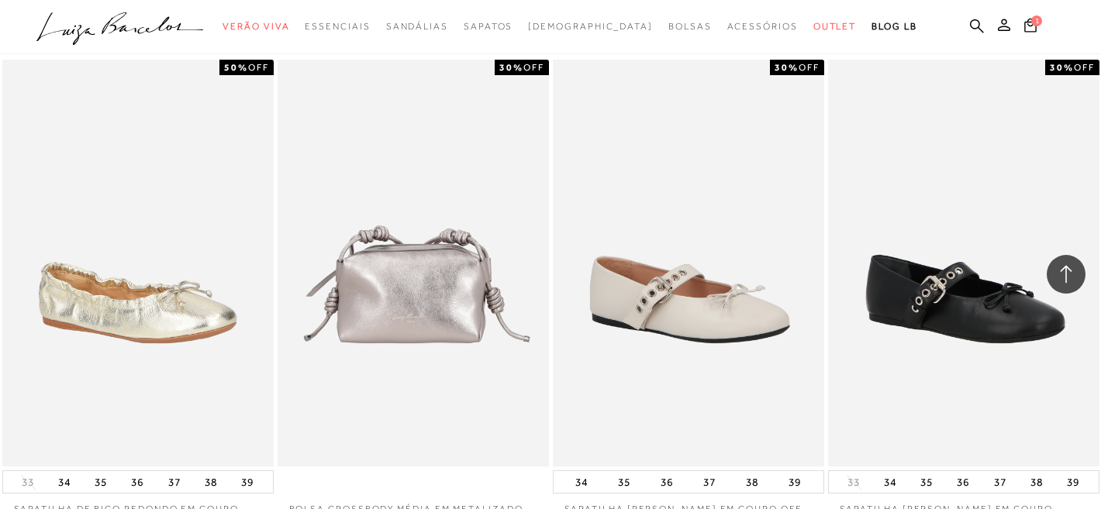
scroll to position [3462, 0]
